Goal: Check status: Check status

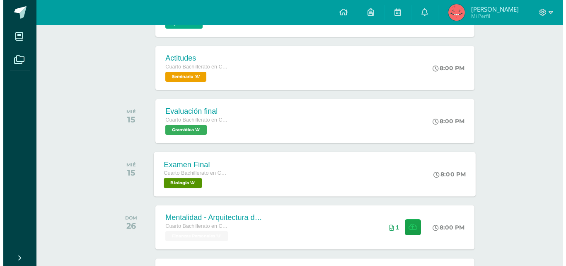
scroll to position [342, 0]
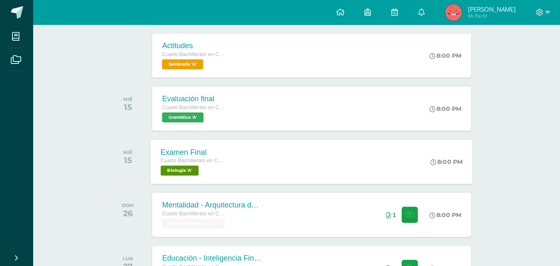
click at [246, 150] on div "Examen Final Cuarto Bachillerato en CCLL Biología 'A' 8:00 PM Examen Final Biol…" at bounding box center [312, 161] width 322 height 44
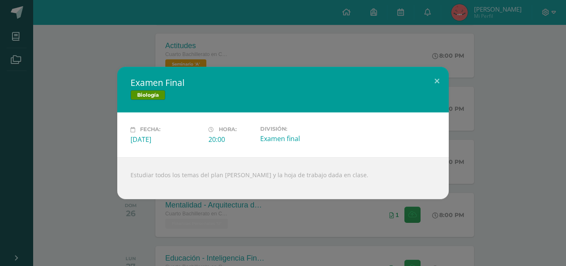
click at [80, 115] on div "Examen Final Biología Fecha: [DATE] Hora: 20:00 División: Examen final" at bounding box center [282, 133] width 559 height 132
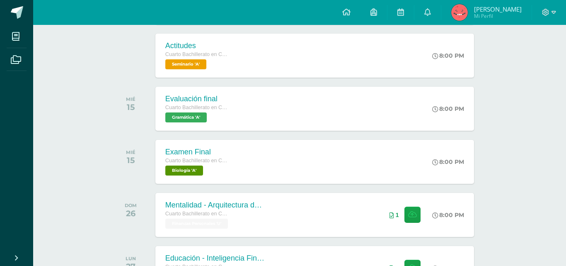
click at [212, 107] on span "Cuarto Bachillerato en CCLL" at bounding box center [196, 107] width 62 height 6
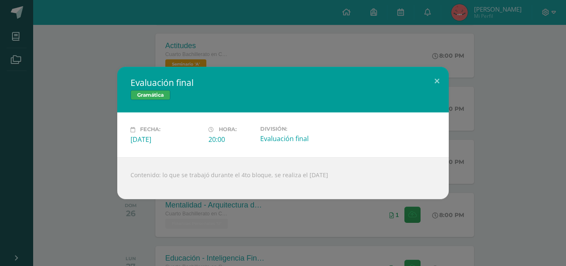
click at [70, 128] on div "Evaluación final Gramática Fecha: [DATE] Hora: 20:00 División:" at bounding box center [282, 133] width 559 height 132
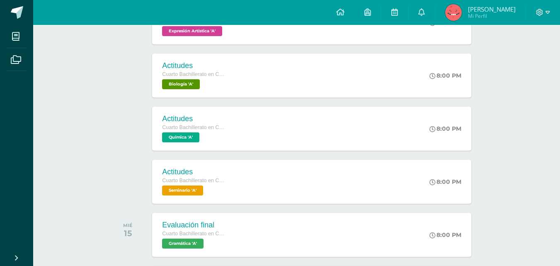
scroll to position [176, 0]
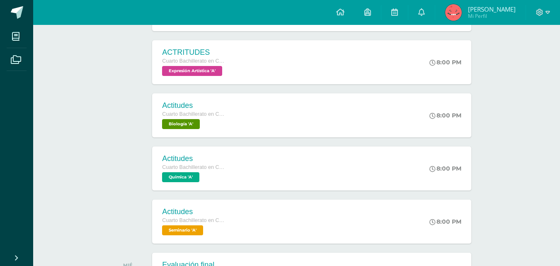
click at [455, 12] on link "[PERSON_NAME] Mi Perfil" at bounding box center [480, 12] width 90 height 25
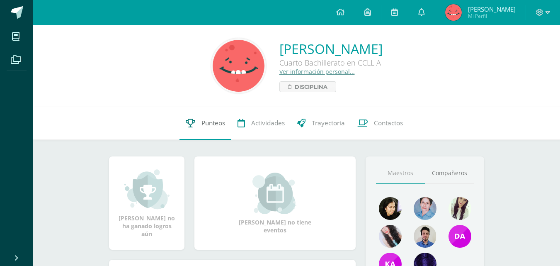
click at [203, 122] on span "Punteos" at bounding box center [213, 122] width 24 height 9
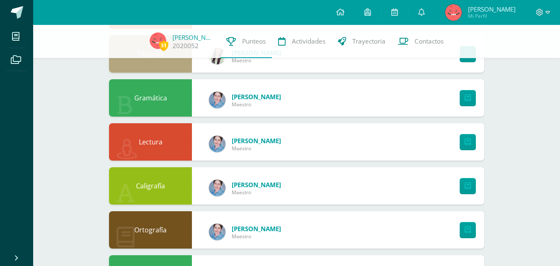
scroll to position [621, 0]
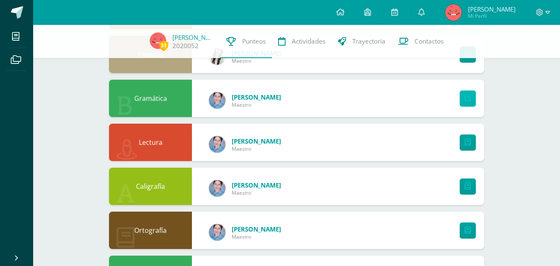
click at [471, 99] on link at bounding box center [467, 98] width 16 height 16
click at [469, 139] on icon at bounding box center [467, 142] width 6 height 7
